Goal: Transaction & Acquisition: Purchase product/service

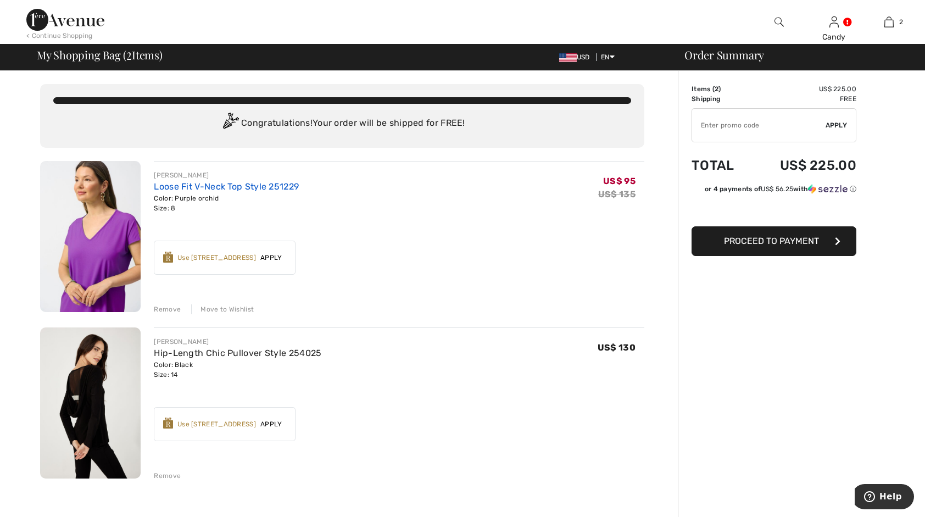
click at [206, 188] on link "Loose Fit V-Neck Top Style 251229" at bounding box center [226, 186] width 145 height 10
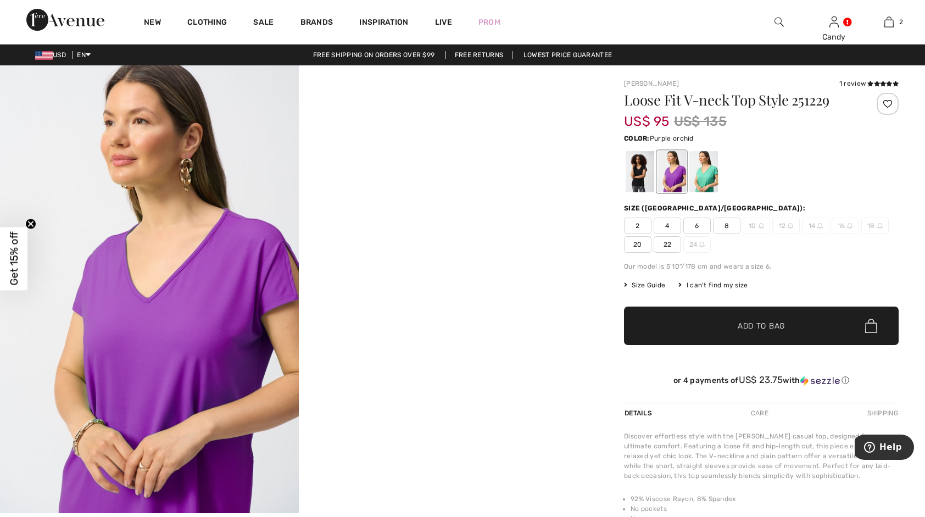
click at [674, 170] on div at bounding box center [672, 171] width 29 height 41
click at [641, 167] on div at bounding box center [640, 171] width 29 height 41
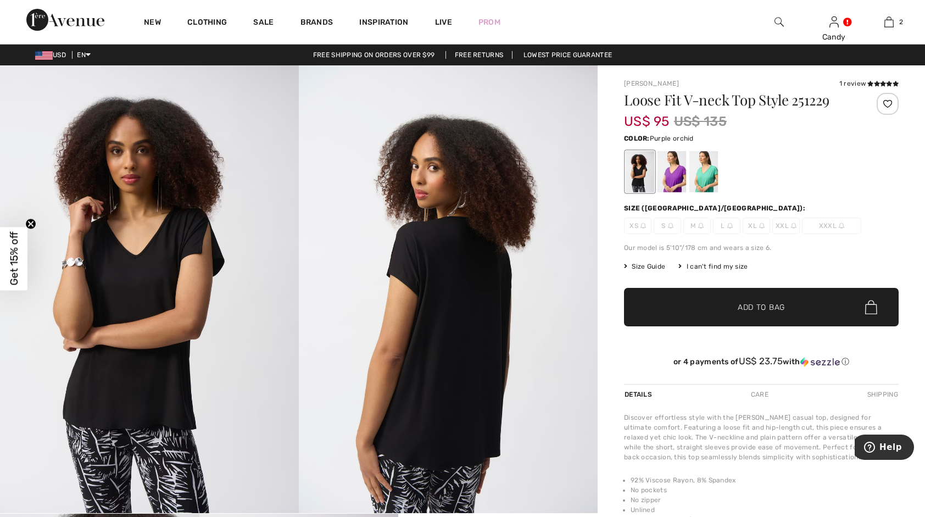
click at [673, 180] on div at bounding box center [672, 171] width 29 height 41
